Goal: Find specific page/section: Find specific page/section

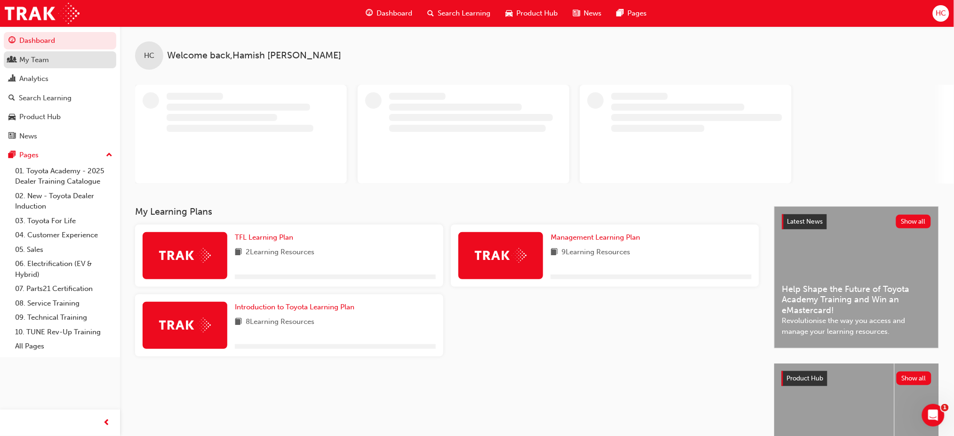
click at [34, 63] on div "My Team" at bounding box center [34, 60] width 30 height 11
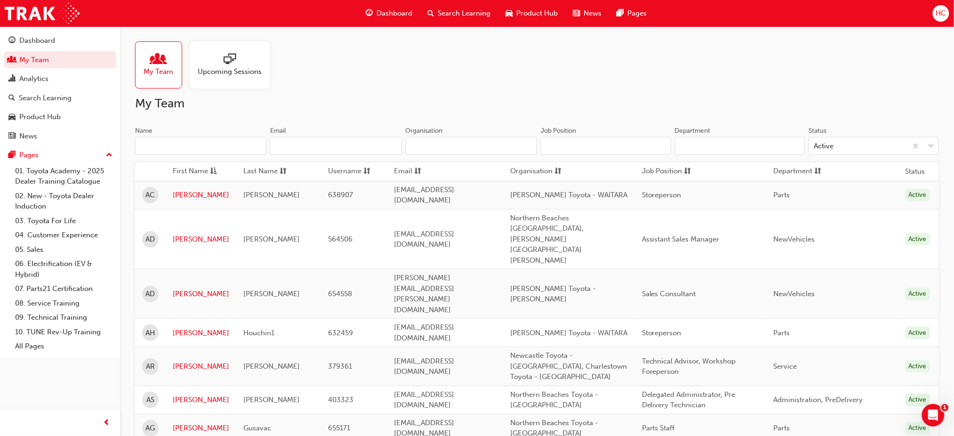
click at [179, 138] on input "Name" at bounding box center [200, 146] width 131 height 18
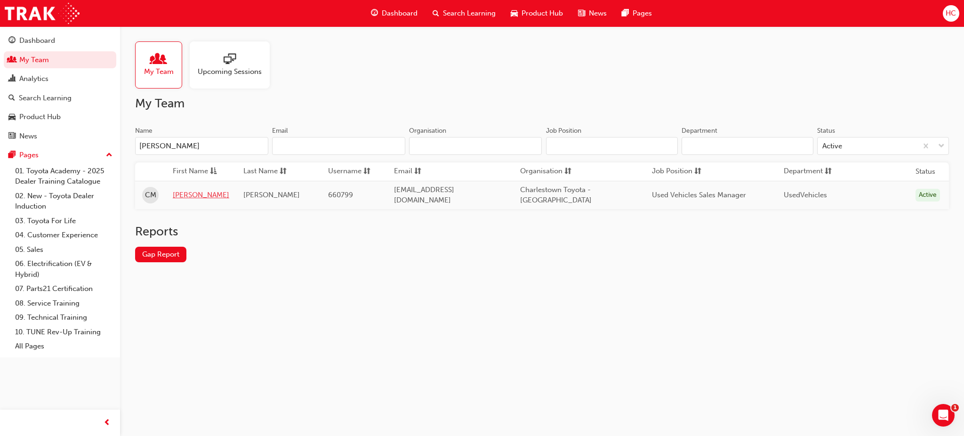
type input "[PERSON_NAME]"
click at [178, 191] on link "[PERSON_NAME]" at bounding box center [201, 195] width 56 height 11
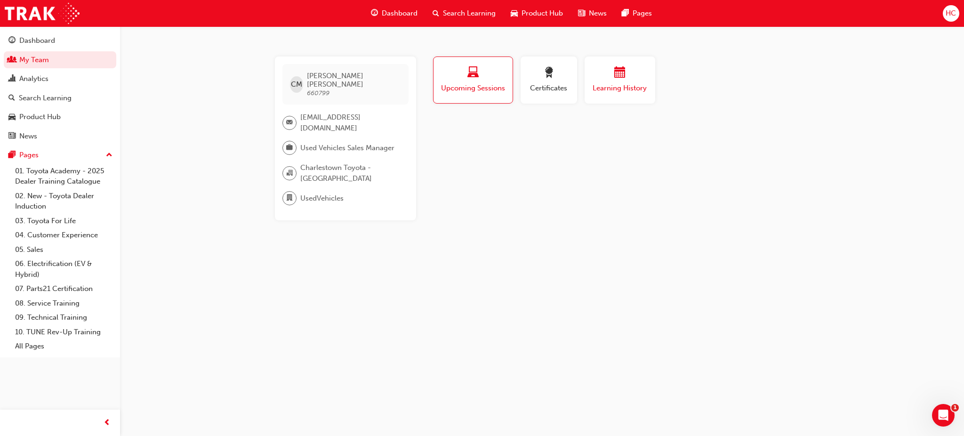
click at [601, 79] on div "button" at bounding box center [620, 74] width 56 height 15
